Goal: Transaction & Acquisition: Purchase product/service

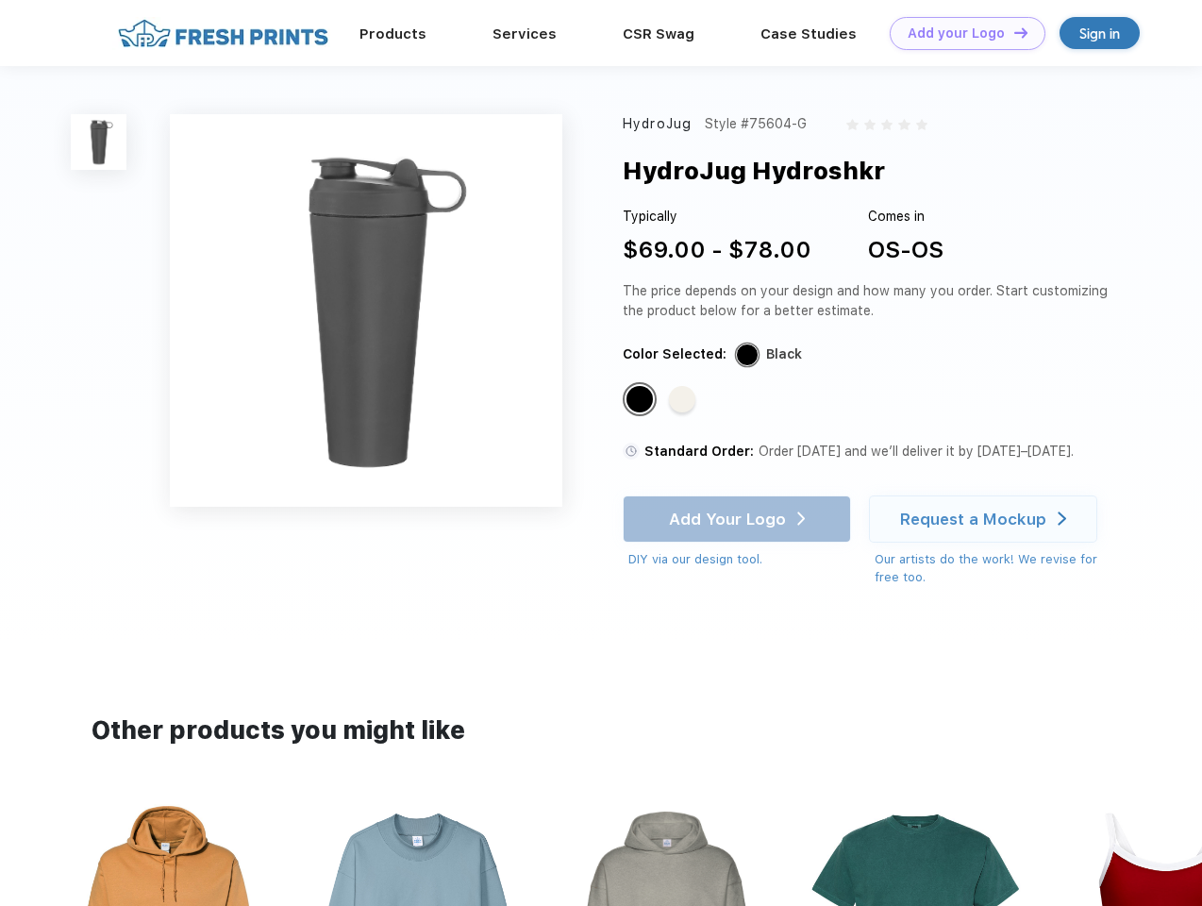
click at [961, 33] on link "Add your Logo Design Tool" at bounding box center [968, 33] width 156 height 33
click at [0, 0] on div "Design Tool" at bounding box center [0, 0] width 0 height 0
click at [1013, 32] on link "Add your Logo Design Tool" at bounding box center [968, 33] width 156 height 33
click at [99, 142] on img at bounding box center [99, 142] width 56 height 56
click at [642, 400] on div "Standard Color" at bounding box center [640, 399] width 26 height 26
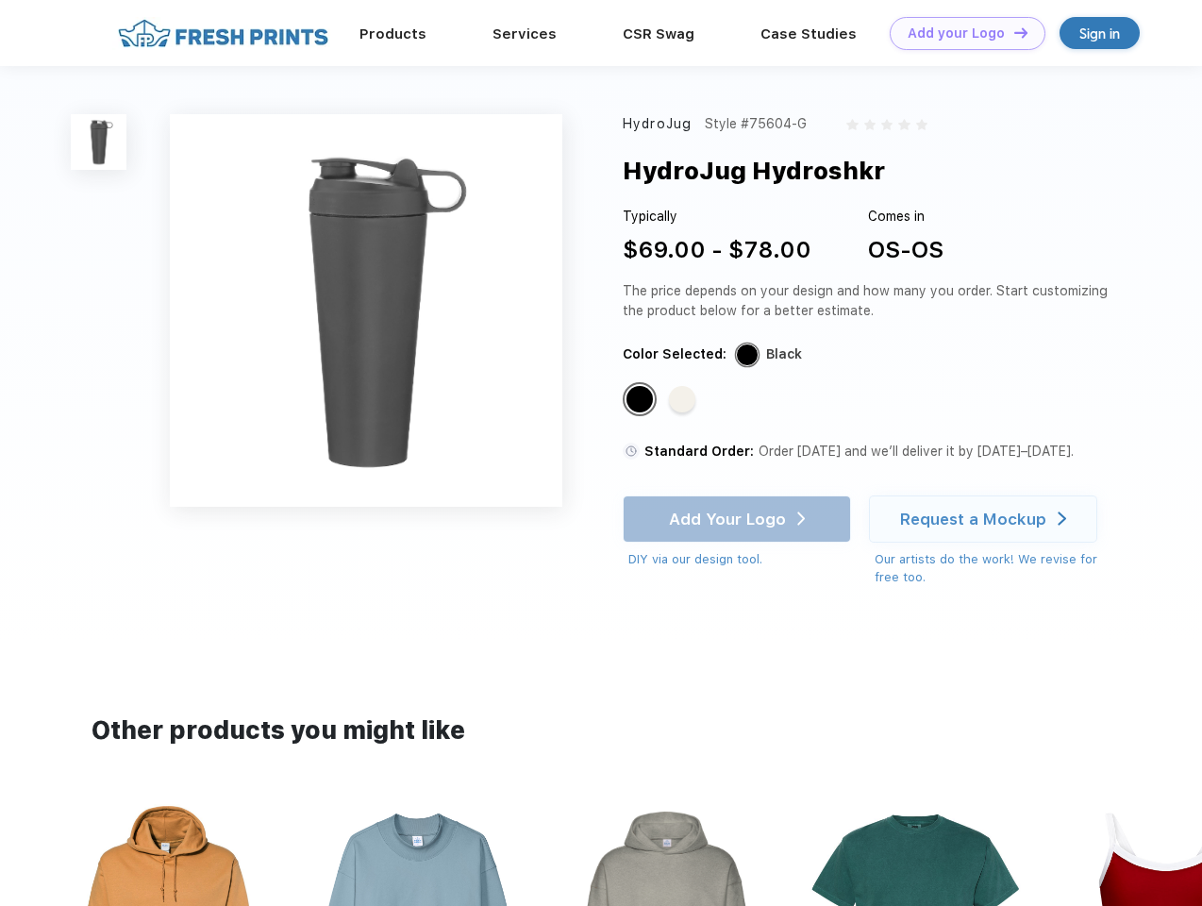
click at [684, 400] on div "Standard Color" at bounding box center [682, 399] width 26 height 26
click at [739, 519] on div "Add Your Logo DIY via our design tool. Ah shoot! This product isn't up in our d…" at bounding box center [737, 532] width 228 height 74
click at [986, 519] on div "Request a Mockup" at bounding box center [973, 519] width 146 height 19
click at [601, 855] on img at bounding box center [666, 924] width 211 height 241
